Goal: Information Seeking & Learning: Learn about a topic

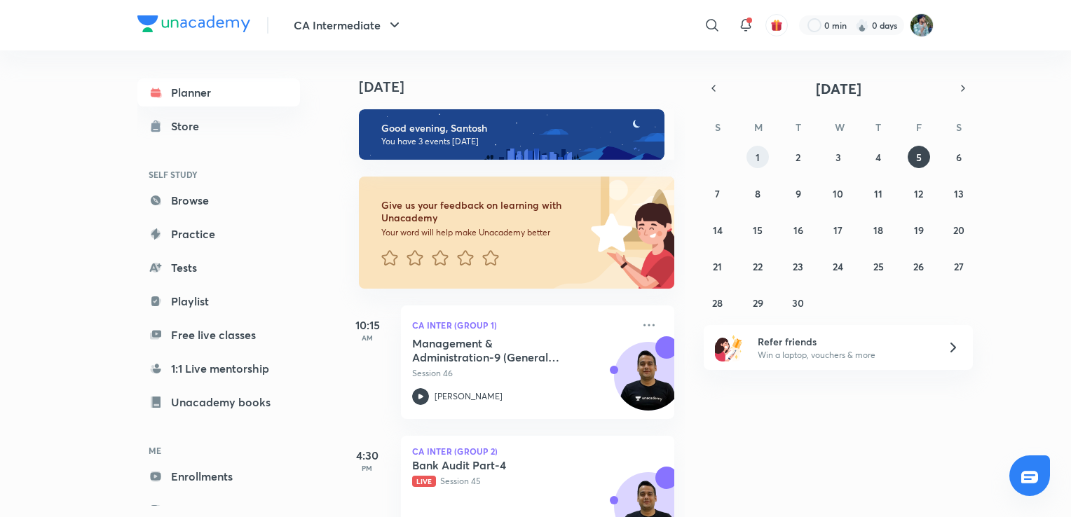
click at [766, 161] on button "1" at bounding box center [758, 157] width 22 height 22
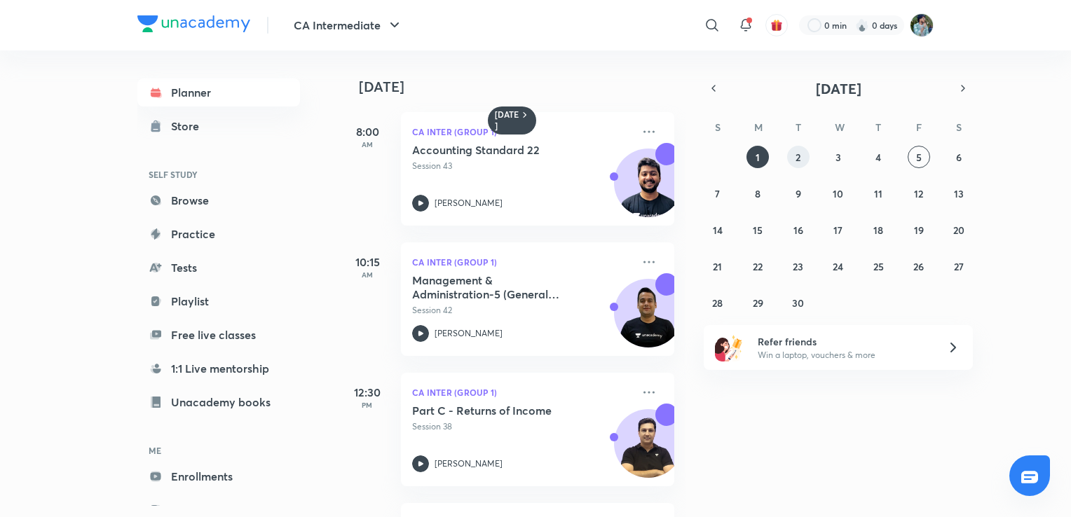
click at [794, 154] on button "2" at bounding box center [798, 157] width 22 height 22
click at [756, 158] on abbr "1" at bounding box center [758, 157] width 4 height 13
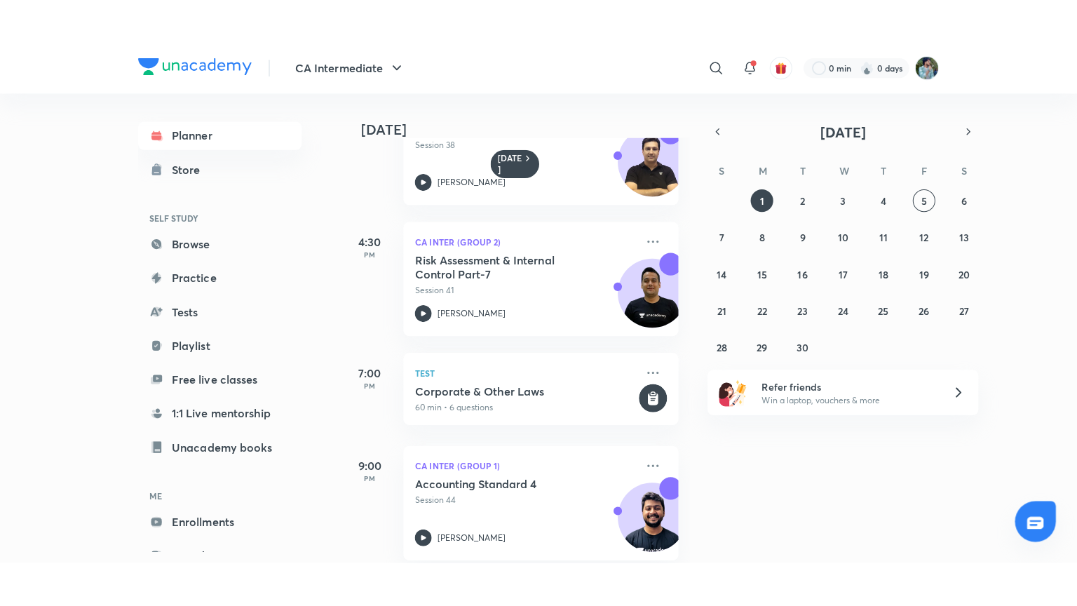
scroll to position [344, 0]
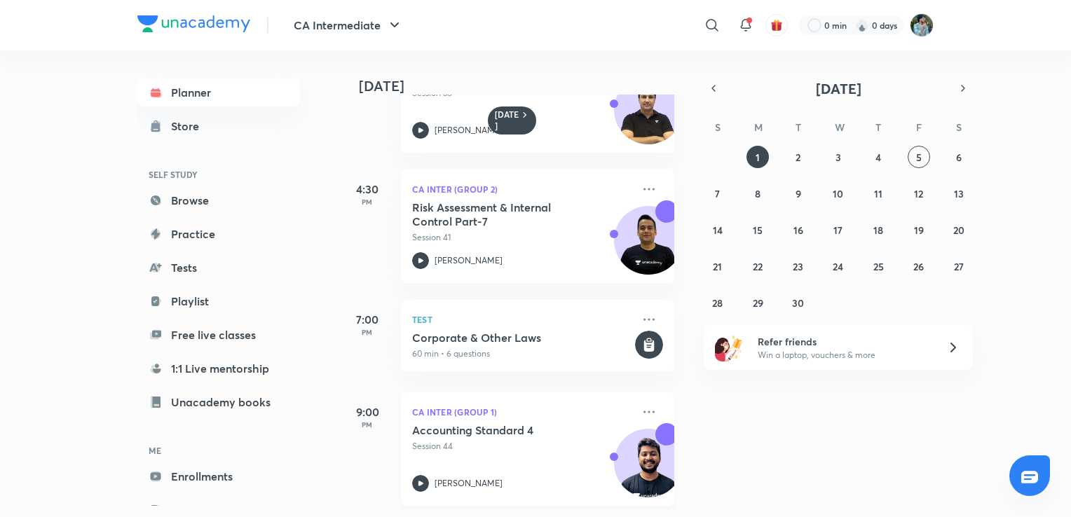
click at [418, 475] on icon at bounding box center [420, 483] width 17 height 17
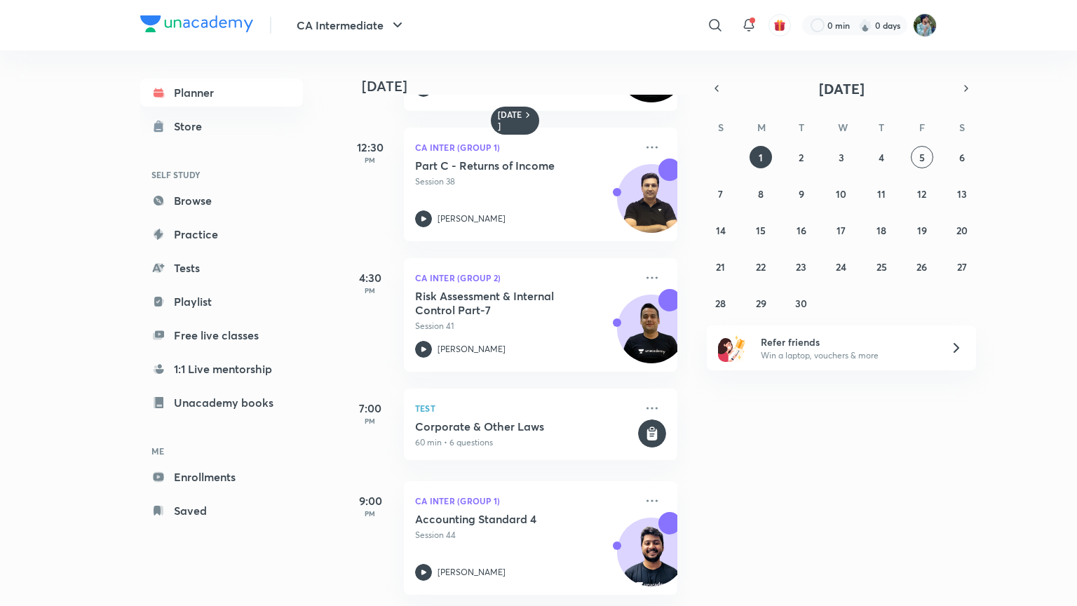
scroll to position [256, 0]
